Goal: Task Accomplishment & Management: Manage account settings

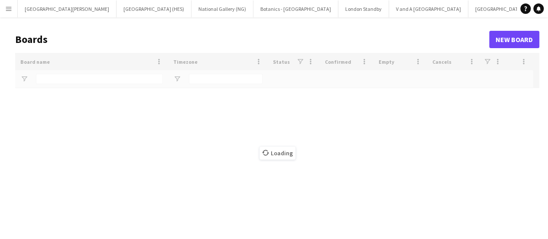
type input "***"
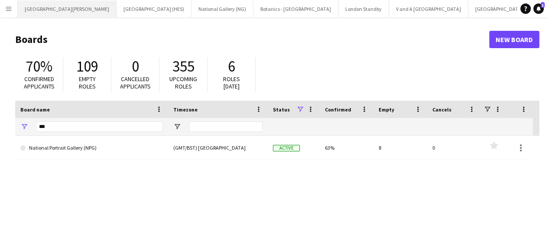
click at [47, 7] on button "[GEOGRAPHIC_DATA][PERSON_NAME] [GEOGRAPHIC_DATA] Close" at bounding box center [67, 8] width 99 height 17
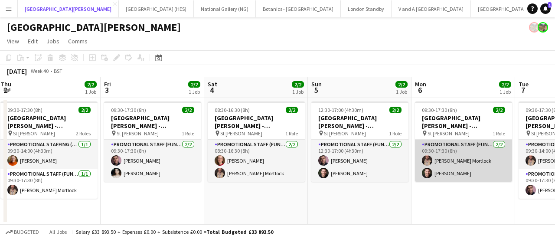
scroll to position [0, 218]
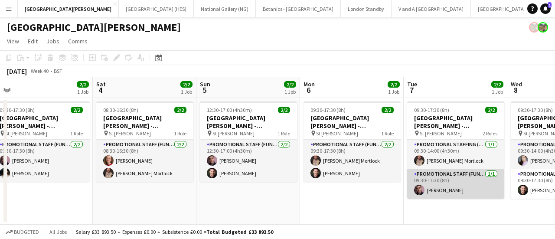
click at [445, 194] on app-card-role "Promotional Staff (Fundraiser) [DATE] 09:30-17:30 (8h) [PERSON_NAME]" at bounding box center [455, 183] width 97 height 29
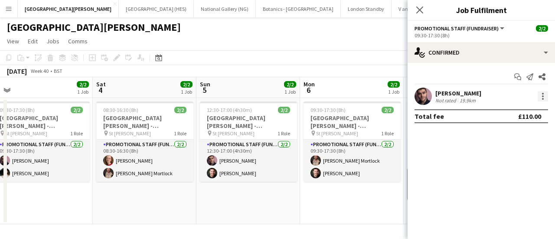
click at [543, 93] on div at bounding box center [542, 96] width 10 height 10
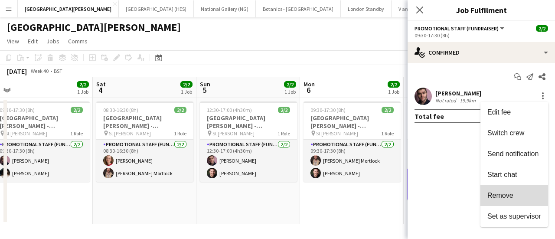
click at [505, 189] on button "Remove" at bounding box center [514, 195] width 68 height 21
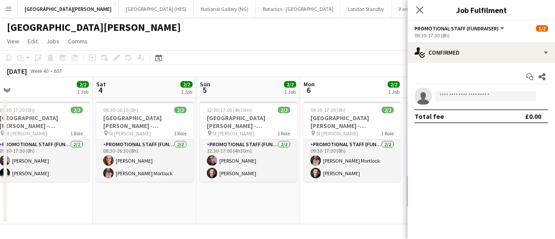
click at [374, 62] on app-toolbar "Copy Paste Paste Ctrl+V Paste with crew Ctrl+Shift+V Paste linked Job [GEOGRAPH…" at bounding box center [277, 57] width 555 height 15
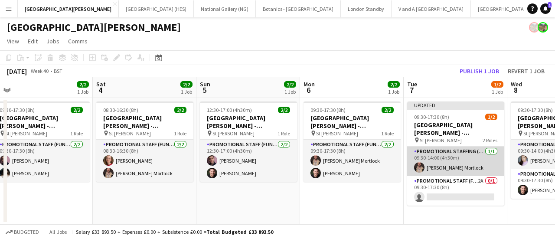
click at [444, 159] on app-card-role "Promotional Staffing (Promotional Staff) [DATE] 09:30-14:00 (4h30m) [PERSON_NAM…" at bounding box center [455, 160] width 97 height 29
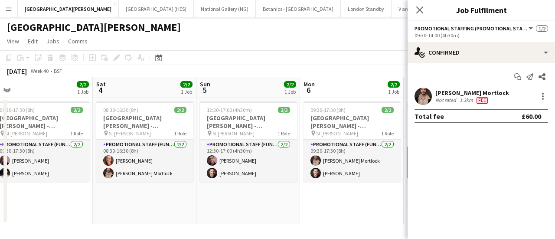
click at [547, 102] on div "[PERSON_NAME] Mortlock Not rated 1.3km Fee" at bounding box center [480, 96] width 147 height 17
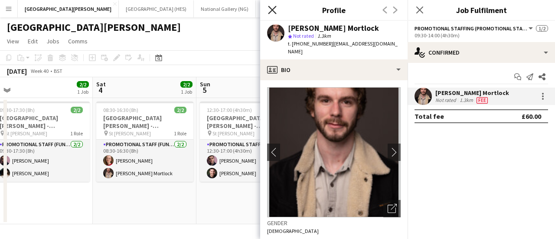
click at [270, 10] on icon "Close pop-in" at bounding box center [272, 10] width 8 height 8
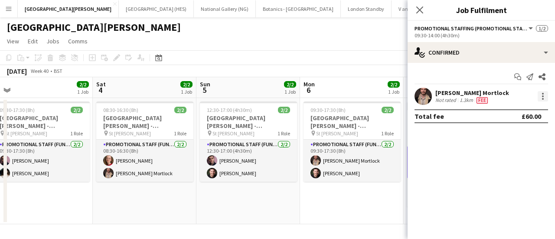
click at [540, 91] on div at bounding box center [542, 96] width 10 height 10
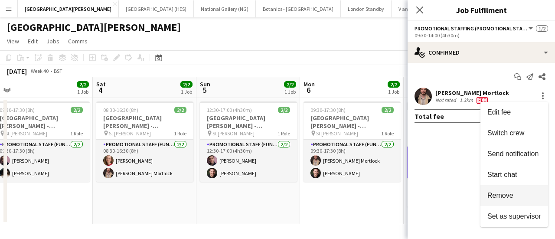
click at [498, 197] on span "Remove" at bounding box center [500, 195] width 26 height 7
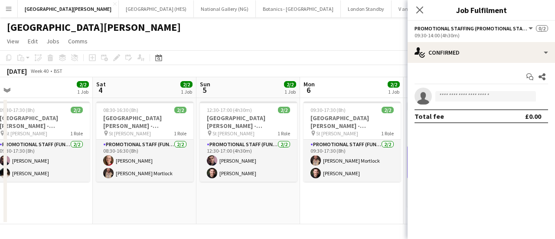
click at [370, 68] on div "[DATE] Week 40 • BST Publish 1 job Revert 1 job" at bounding box center [277, 71] width 555 height 12
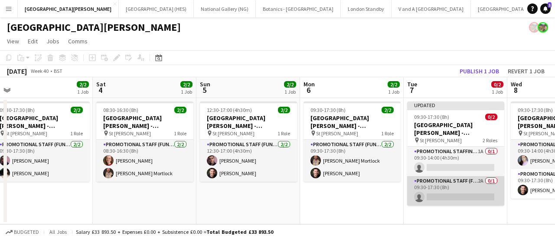
click at [445, 187] on app-card-role "Promotional Staff (Fundraiser) 2A 0/1 09:30-17:30 (8h) single-neutral-actions" at bounding box center [455, 190] width 97 height 29
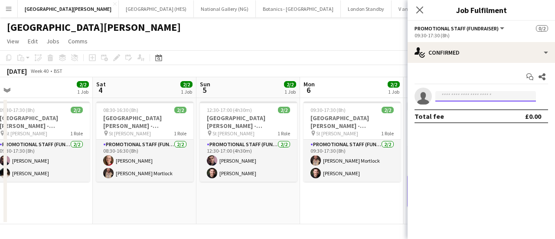
click at [471, 101] on input at bounding box center [485, 96] width 101 height 10
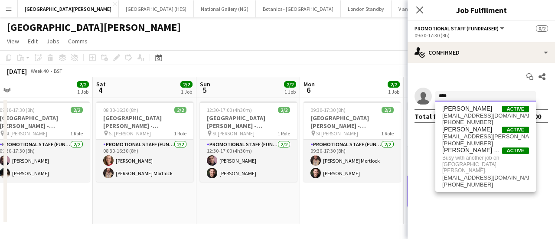
type input "****"
click at [345, 32] on div "[GEOGRAPHIC_DATA][PERSON_NAME]" at bounding box center [277, 25] width 555 height 16
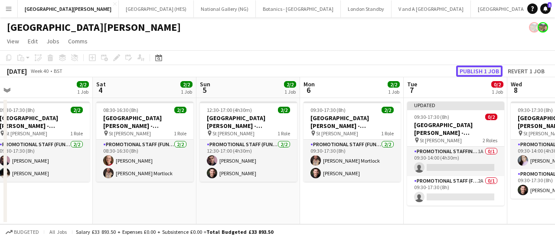
click at [484, 65] on button "Publish 1 job" at bounding box center [479, 70] width 46 height 11
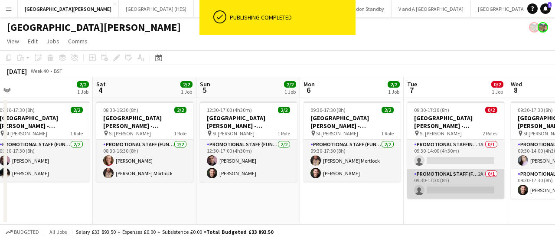
click at [467, 187] on app-card-role "Promotional Staff (Fundraiser) 2A 0/1 09:30-17:30 (8h) single-neutral-actions" at bounding box center [455, 183] width 97 height 29
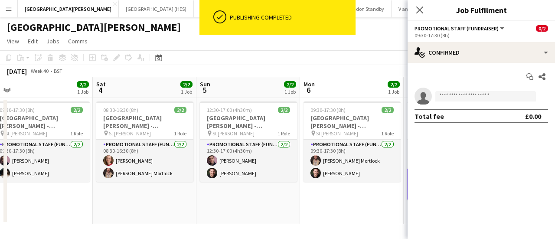
click at [457, 101] on app-invite-slot "single-neutral-actions" at bounding box center [480, 96] width 147 height 17
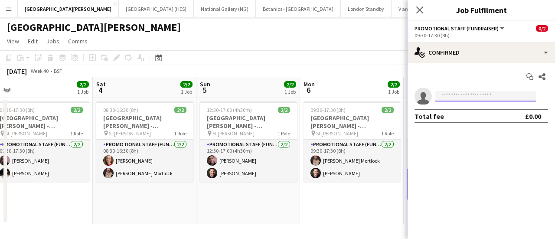
click at [457, 98] on input at bounding box center [485, 96] width 101 height 10
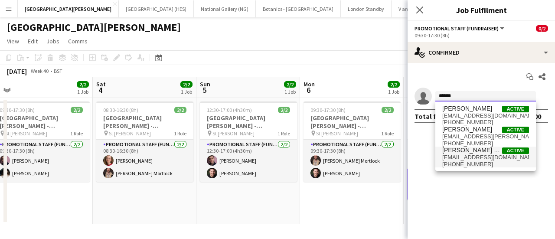
type input "******"
click at [475, 160] on span "[EMAIL_ADDRESS][DOMAIN_NAME]" at bounding box center [485, 157] width 87 height 7
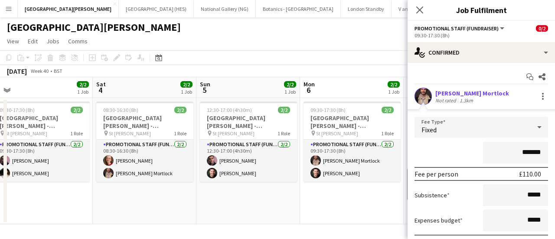
scroll to position [62, 0]
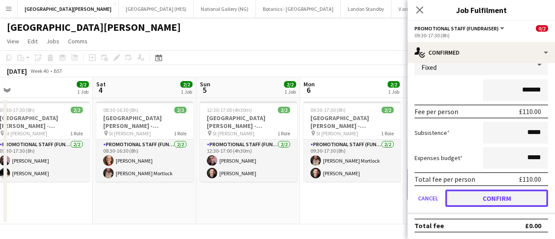
click at [494, 198] on button "Confirm" at bounding box center [496, 197] width 103 height 17
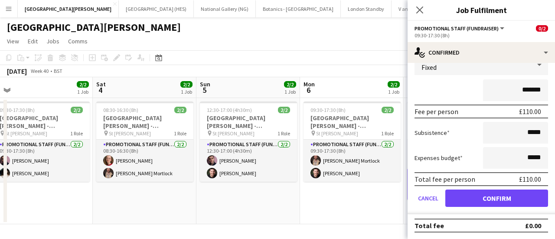
scroll to position [0, 0]
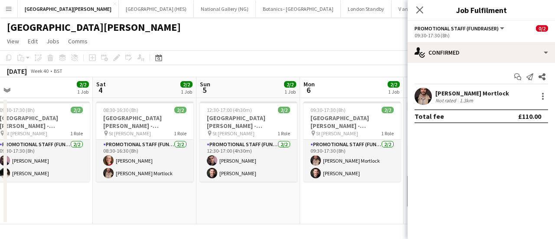
click at [341, 91] on app-board-header-date "Mon 6 2/2 1 Job" at bounding box center [352, 87] width 104 height 21
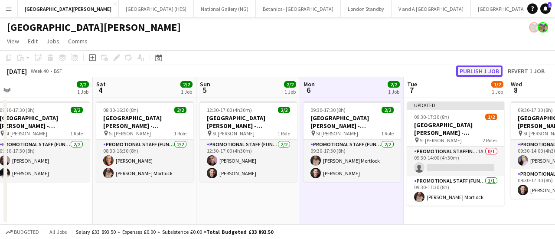
click at [466, 65] on button "Publish 1 job" at bounding box center [479, 70] width 46 height 11
